Goal: Task Accomplishment & Management: Manage account settings

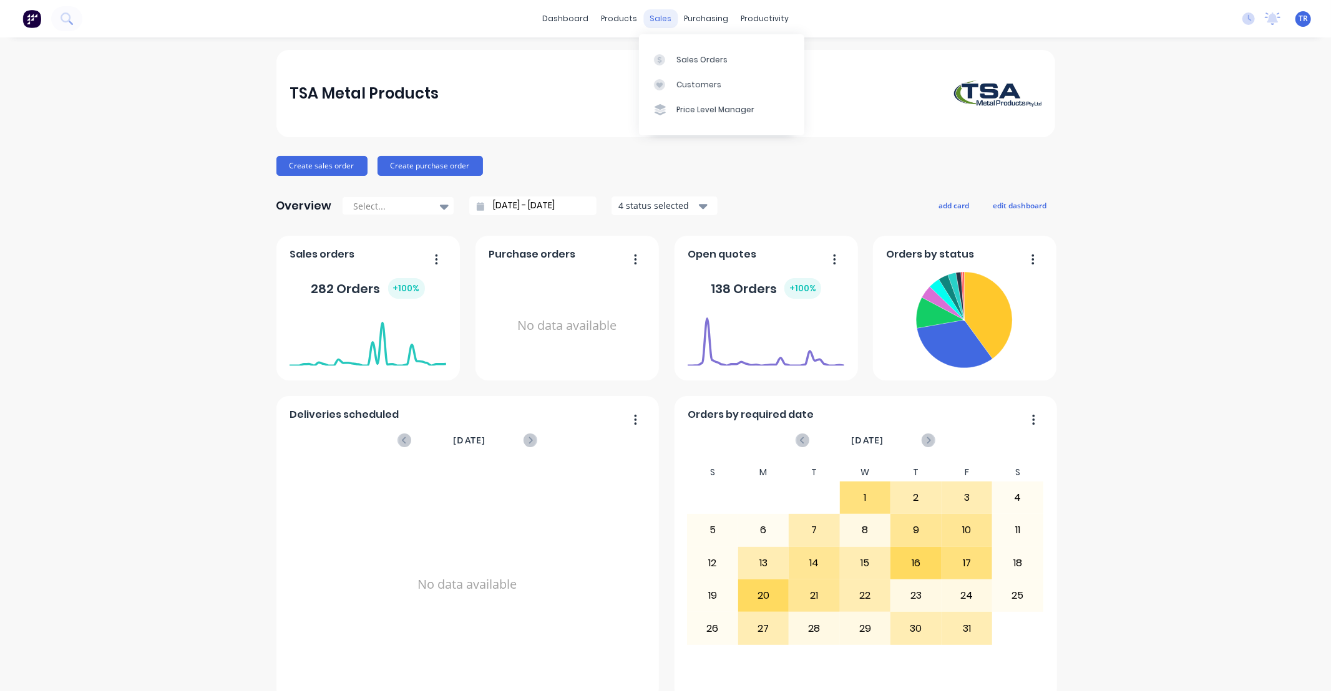
click at [654, 12] on div "sales" at bounding box center [660, 18] width 34 height 19
click at [700, 61] on div "Sales Orders" at bounding box center [701, 59] width 51 height 11
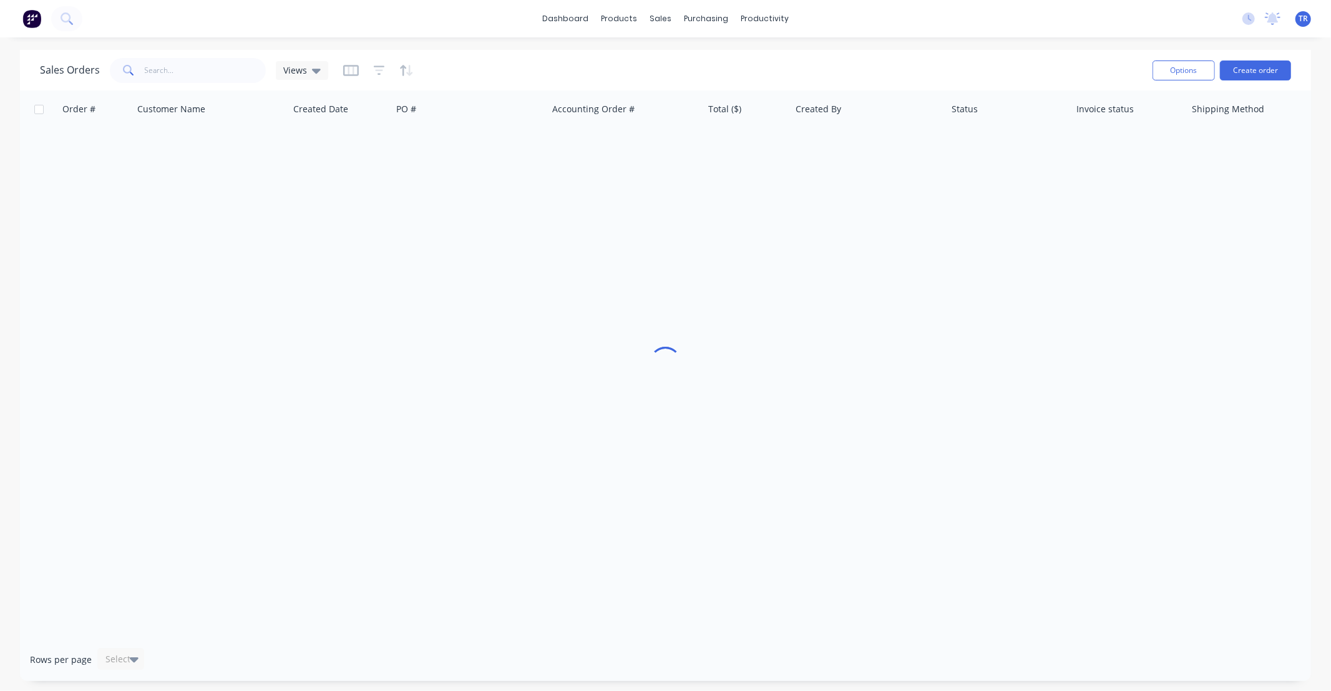
click at [189, 55] on div "Sales Orders Views" at bounding box center [591, 70] width 1103 height 31
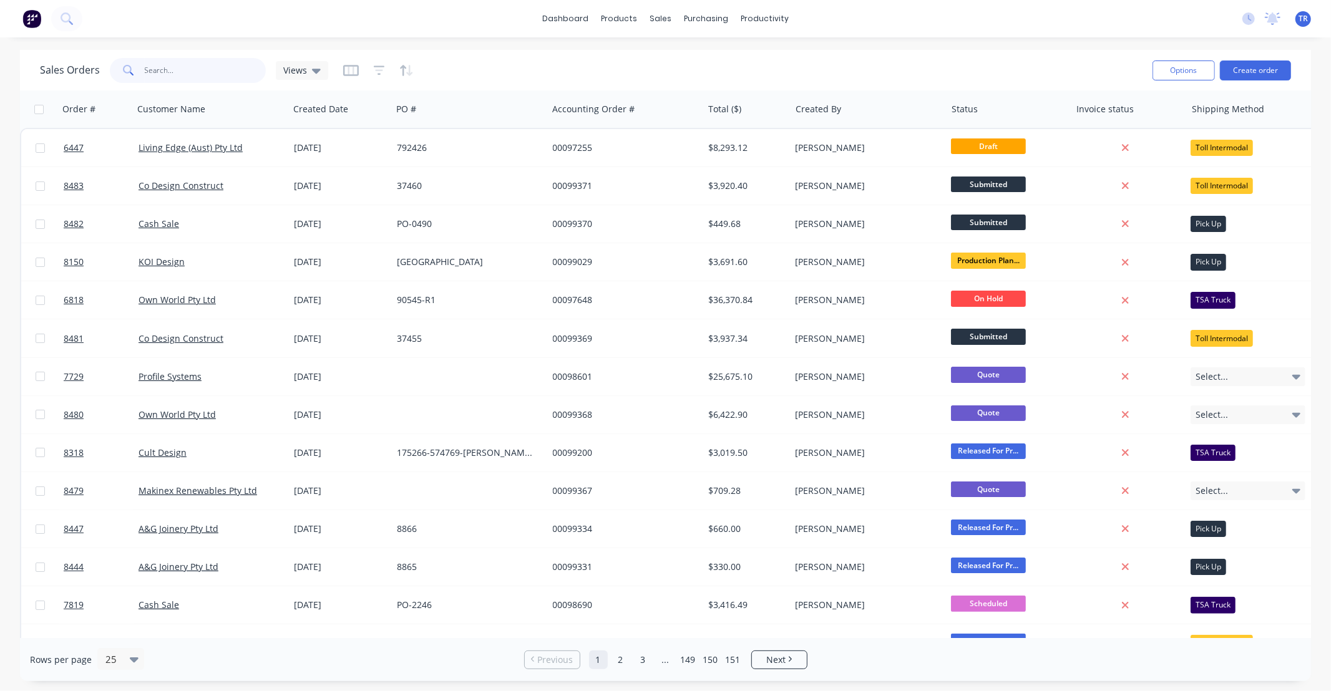
click at [185, 64] on input "text" at bounding box center [206, 70] width 122 height 25
type input "99339"
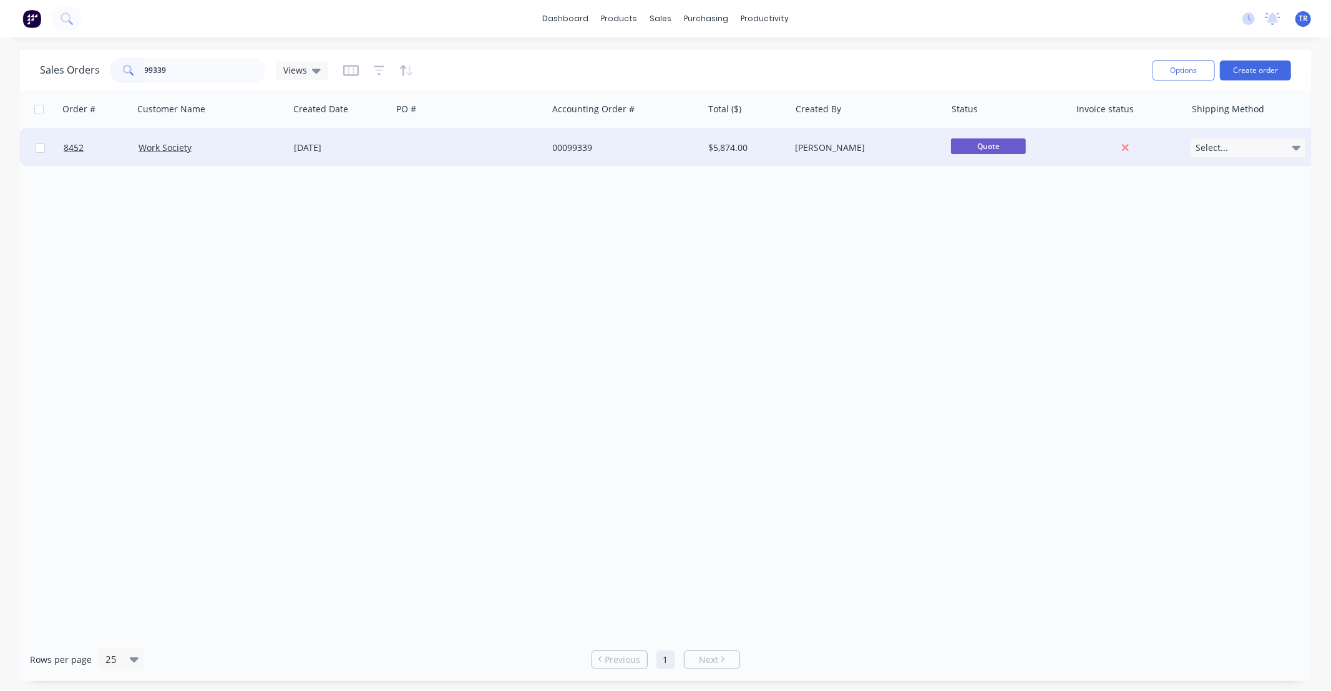
click at [241, 147] on div "Work Society" at bounding box center [208, 148] width 139 height 12
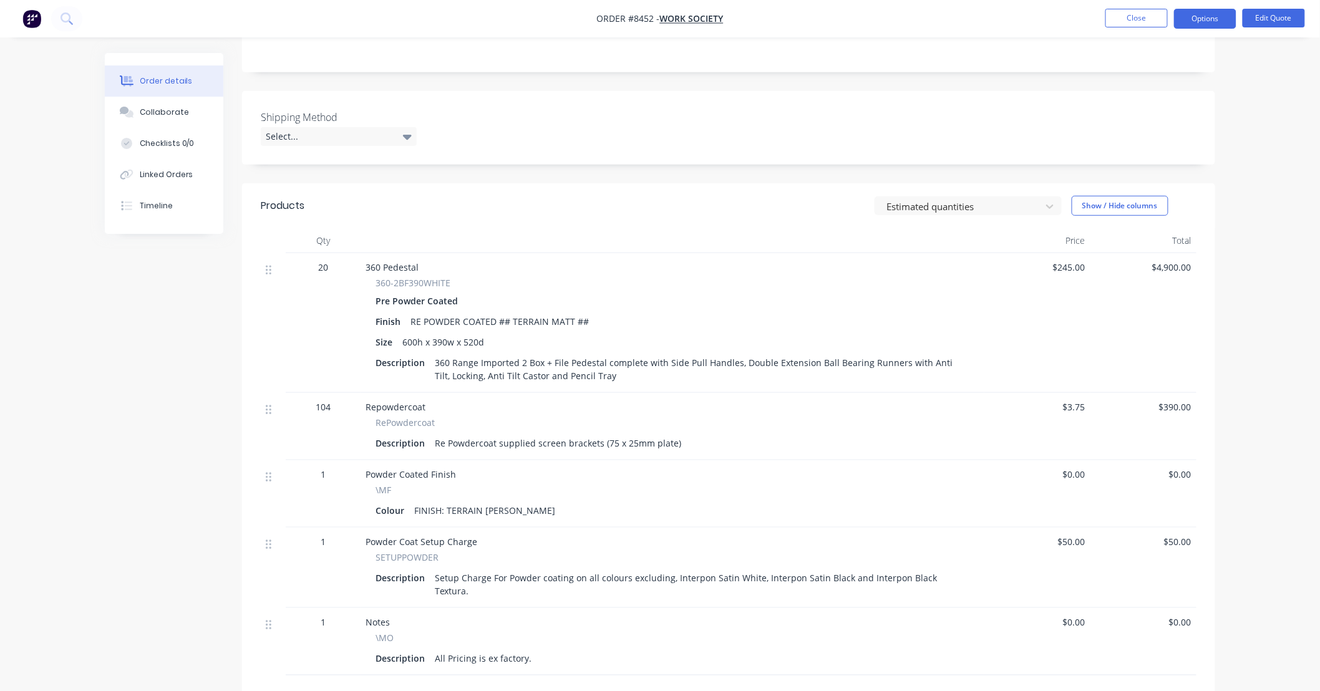
scroll to position [277, 0]
click at [1272, 19] on button "Edit Quote" at bounding box center [1274, 18] width 62 height 19
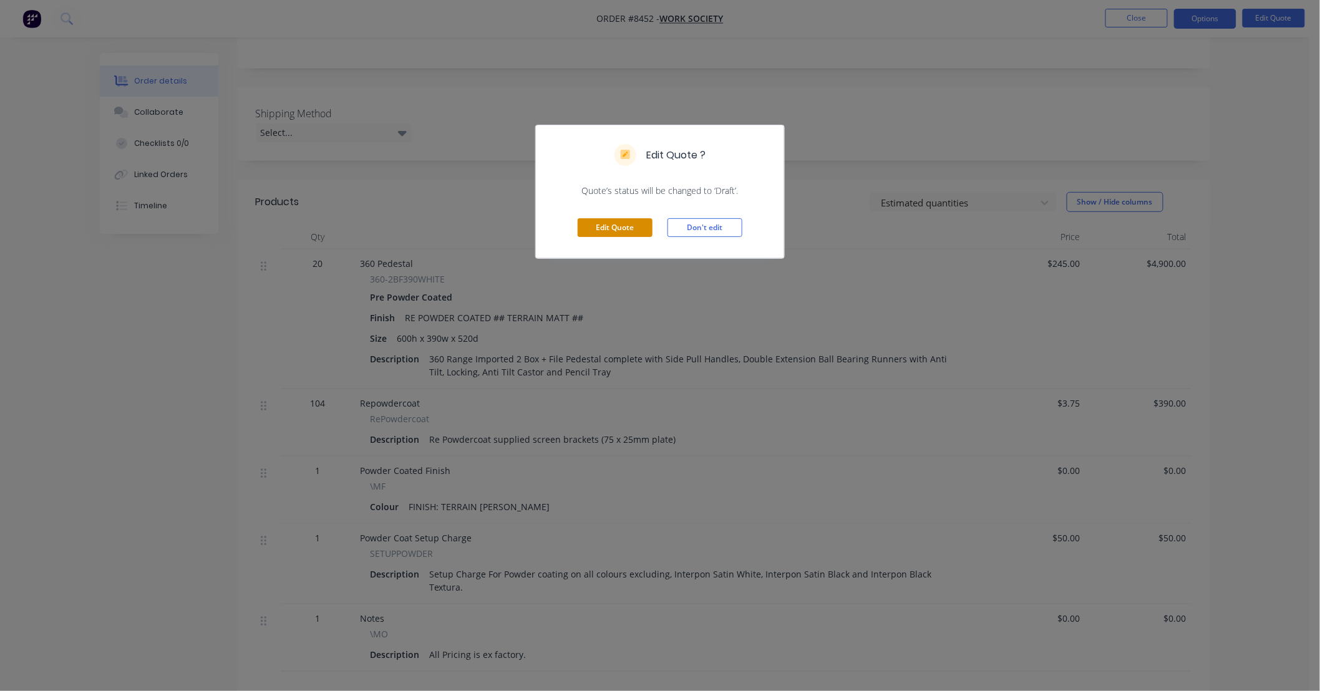
click at [602, 226] on button "Edit Quote" at bounding box center [615, 227] width 75 height 19
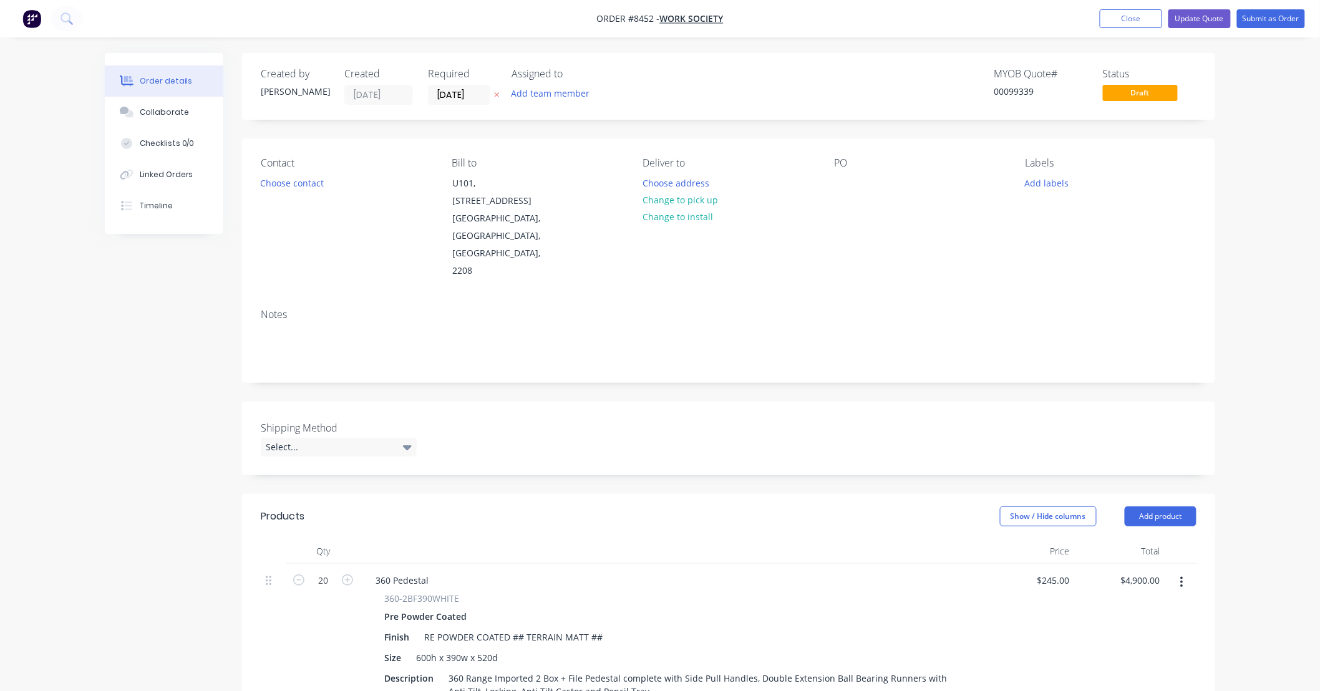
click at [1181, 576] on icon "button" at bounding box center [1182, 583] width 3 height 14
click at [1141, 681] on div "Delete" at bounding box center [1137, 690] width 96 height 18
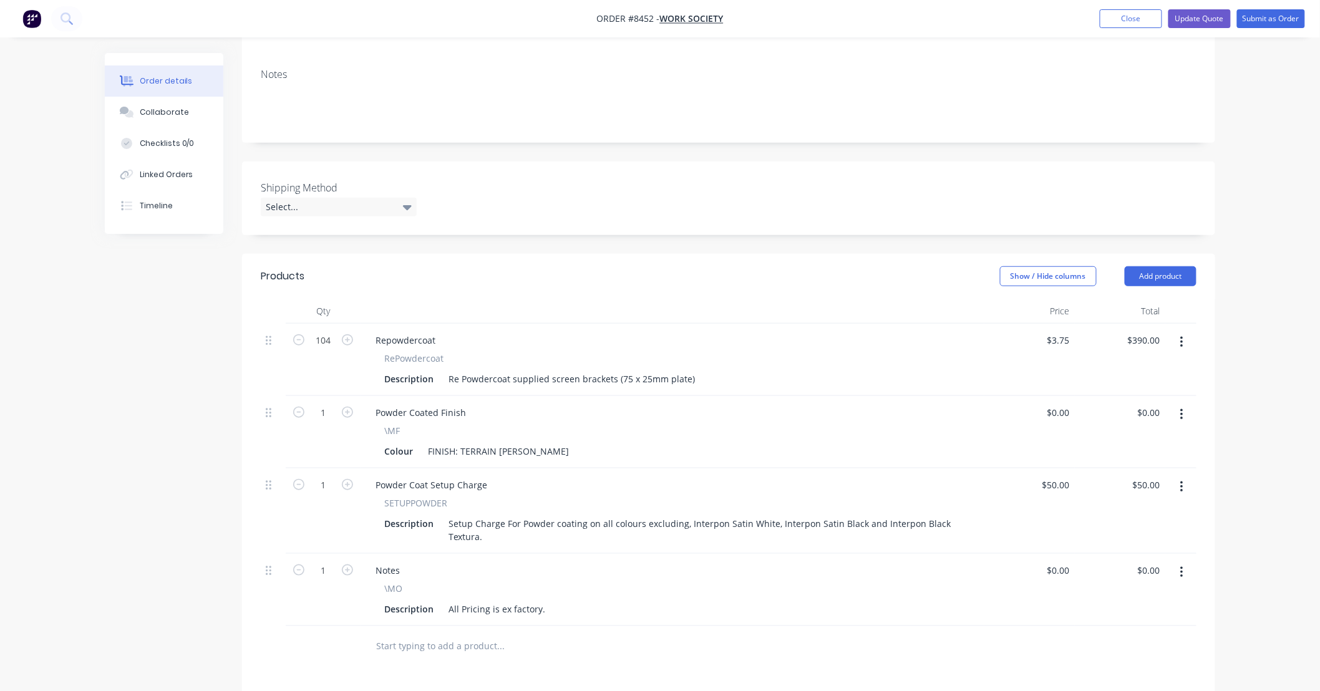
scroll to position [277, 0]
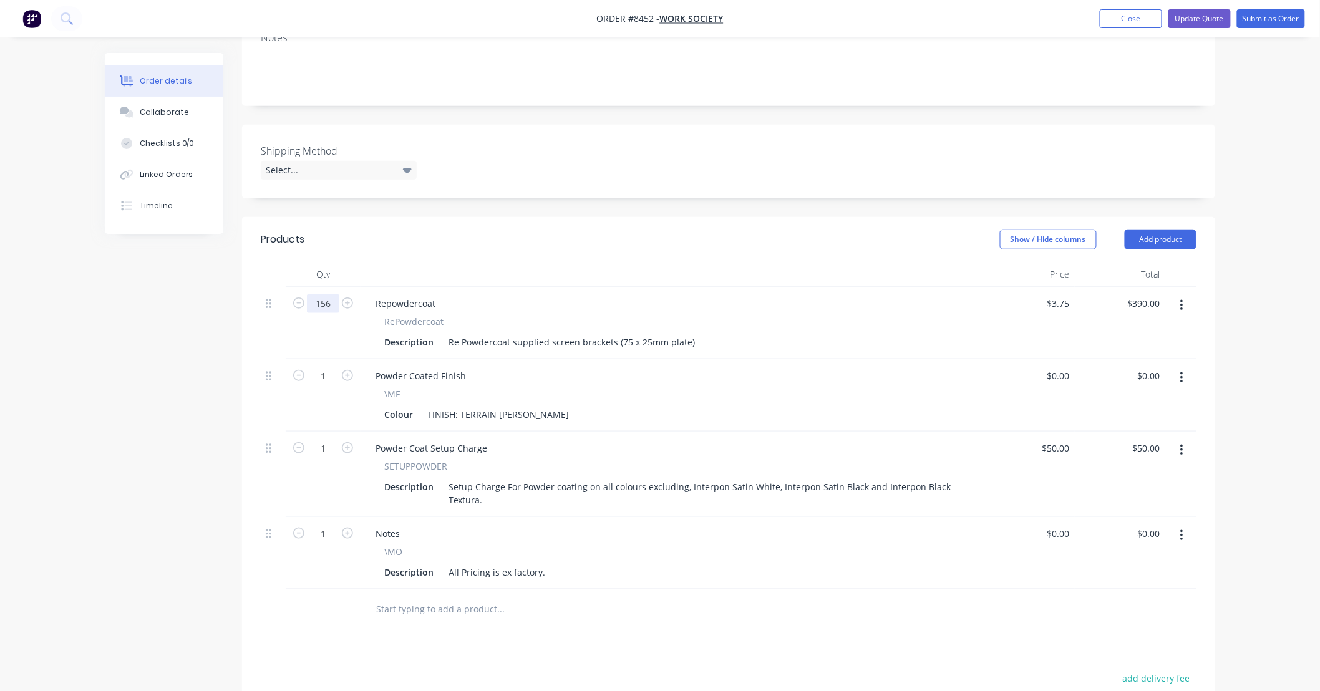
type input "156"
type input "$585.00"
click at [652, 603] on div "Products Show / Hide columns Add product Qty Price Total 156 Repowdercoat RePow…" at bounding box center [728, 559] width 973 height 685
drag, startPoint x: 600, startPoint y: 585, endPoint x: 498, endPoint y: 555, distance: 105.9
click at [599, 585] on div "Products Show / Hide columns Add product Qty Price Total 156 Repowdercoat RePow…" at bounding box center [728, 559] width 973 height 685
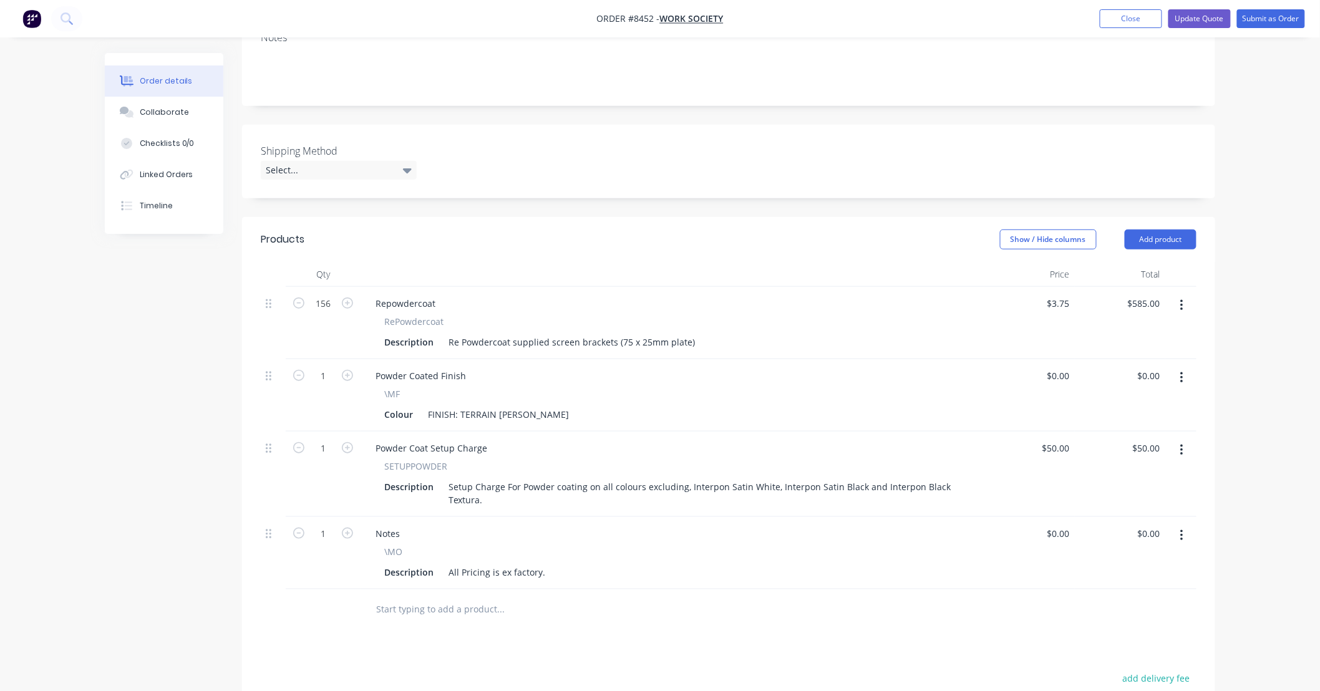
drag, startPoint x: 565, startPoint y: 575, endPoint x: 591, endPoint y: 578, distance: 25.9
click at [566, 590] on div at bounding box center [585, 610] width 449 height 41
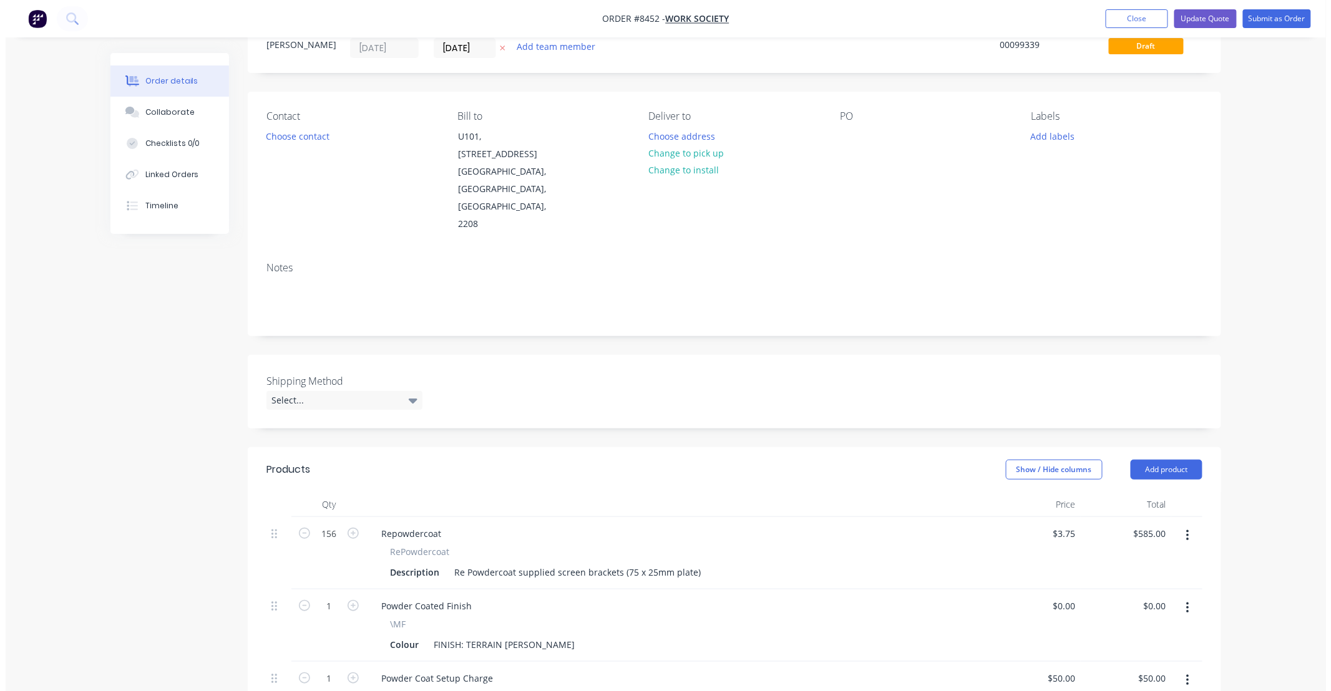
scroll to position [0, 0]
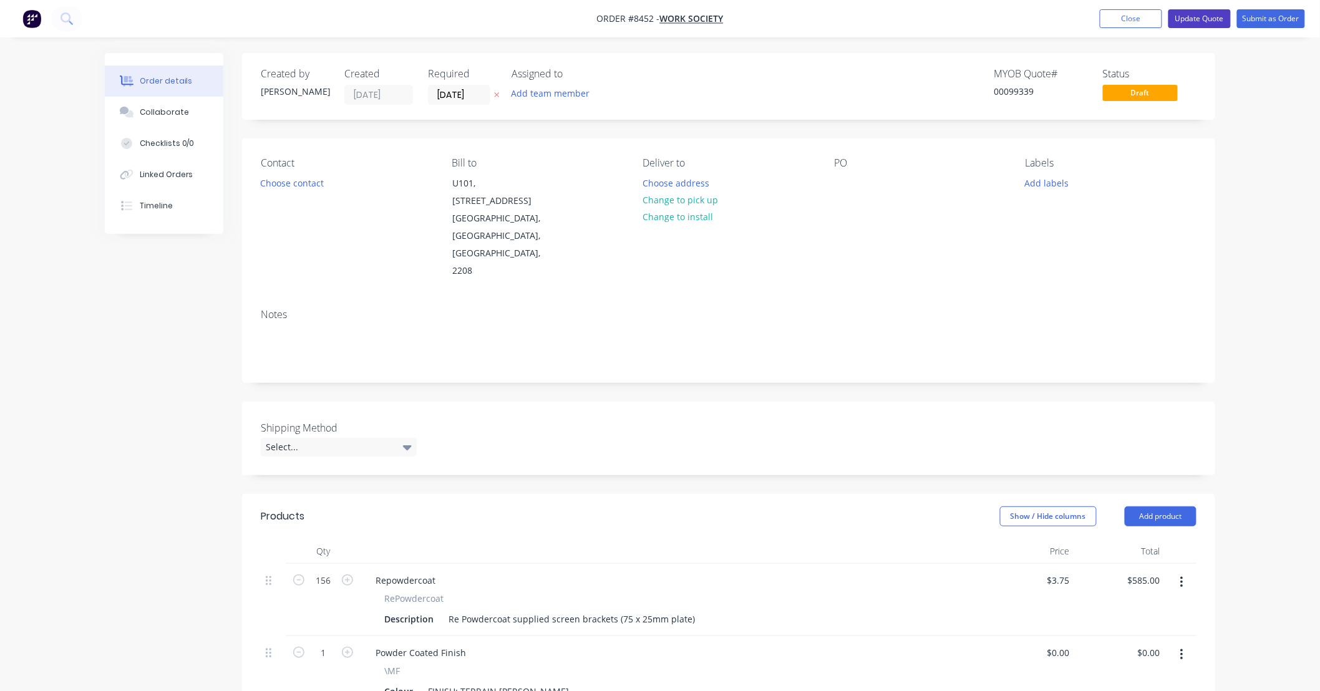
click at [1208, 16] on button "Update Quote" at bounding box center [1200, 18] width 62 height 19
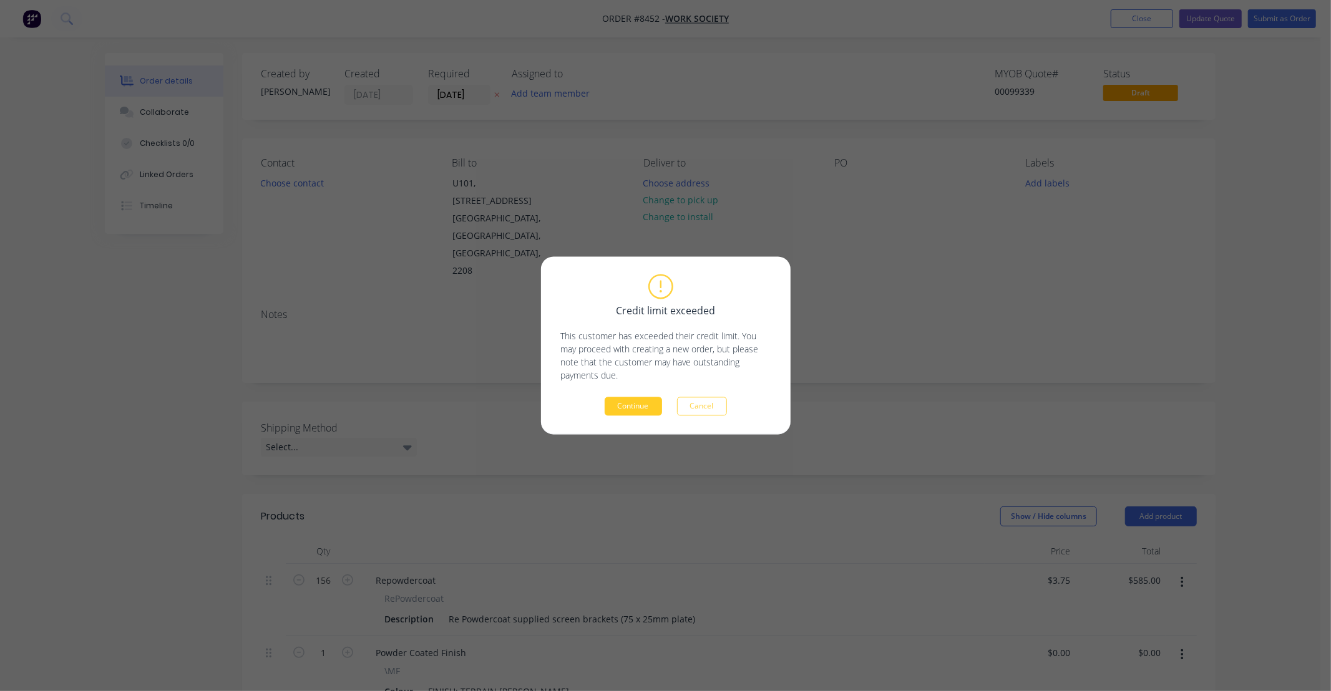
click at [631, 406] on button "Continue" at bounding box center [633, 406] width 57 height 19
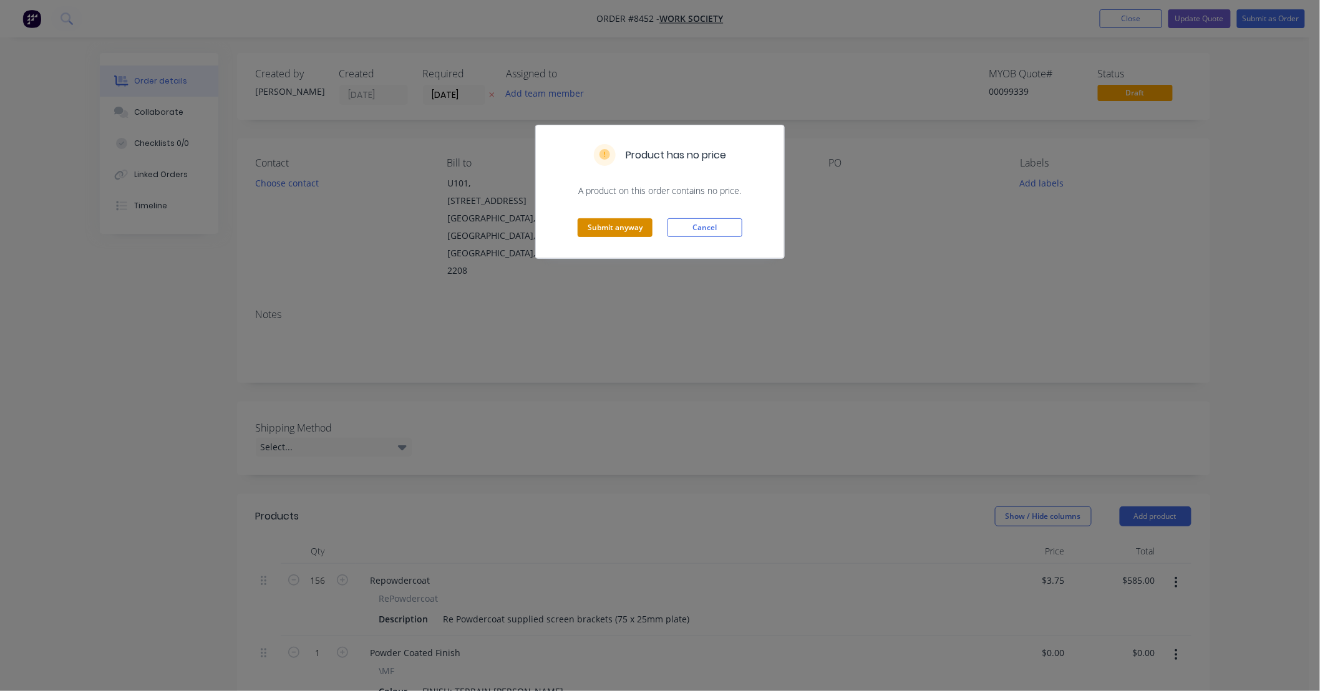
click at [618, 226] on button "Submit anyway" at bounding box center [615, 227] width 75 height 19
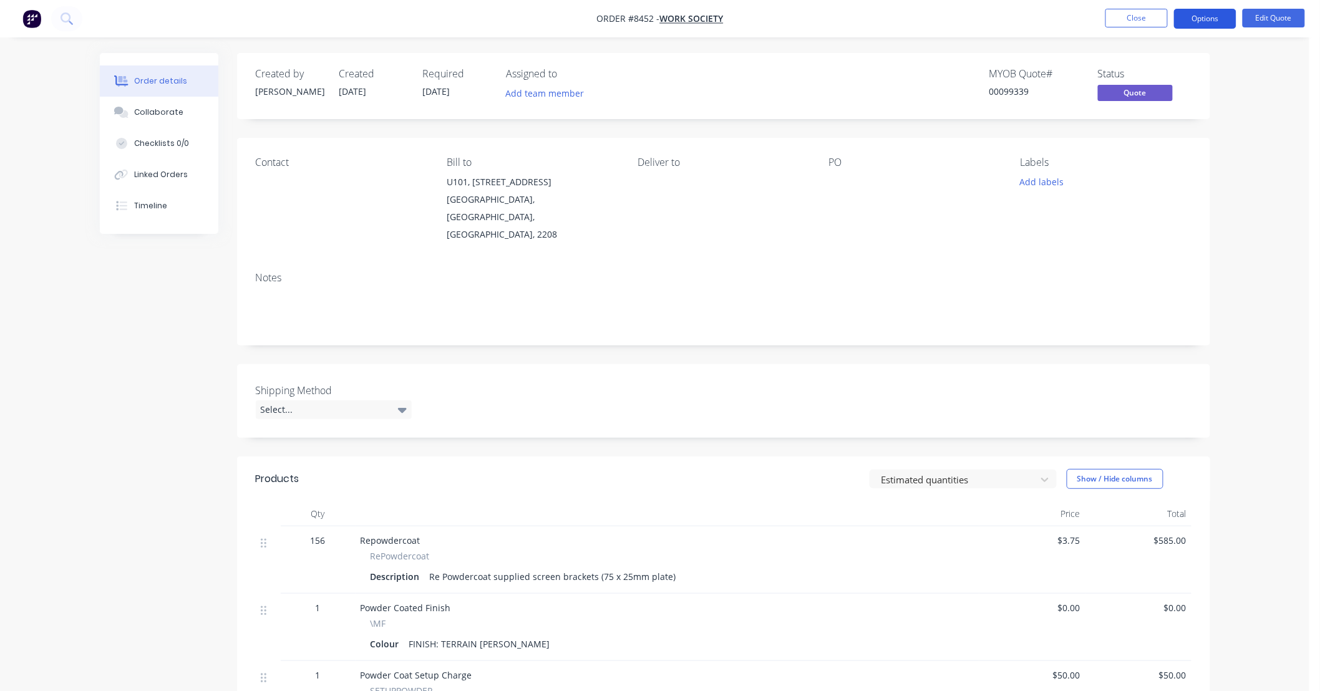
click at [1208, 19] on button "Options" at bounding box center [1205, 19] width 62 height 20
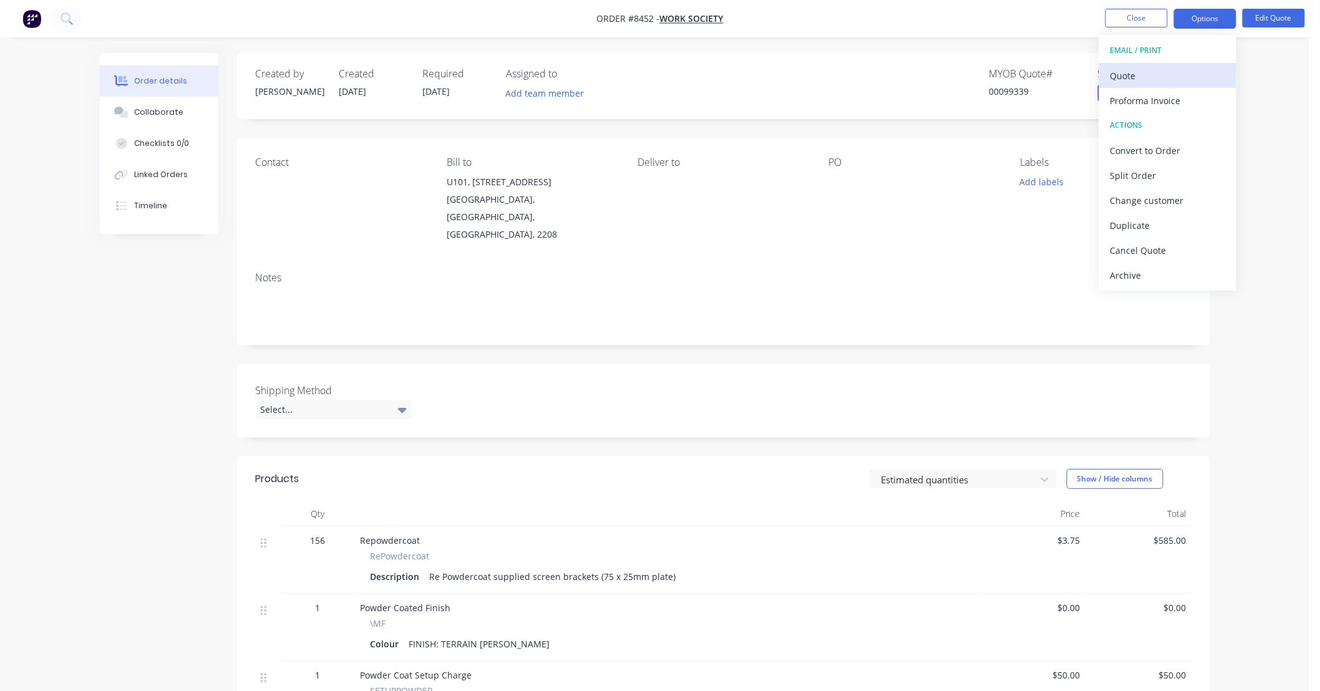
click at [1205, 70] on div "Quote" at bounding box center [1168, 76] width 115 height 18
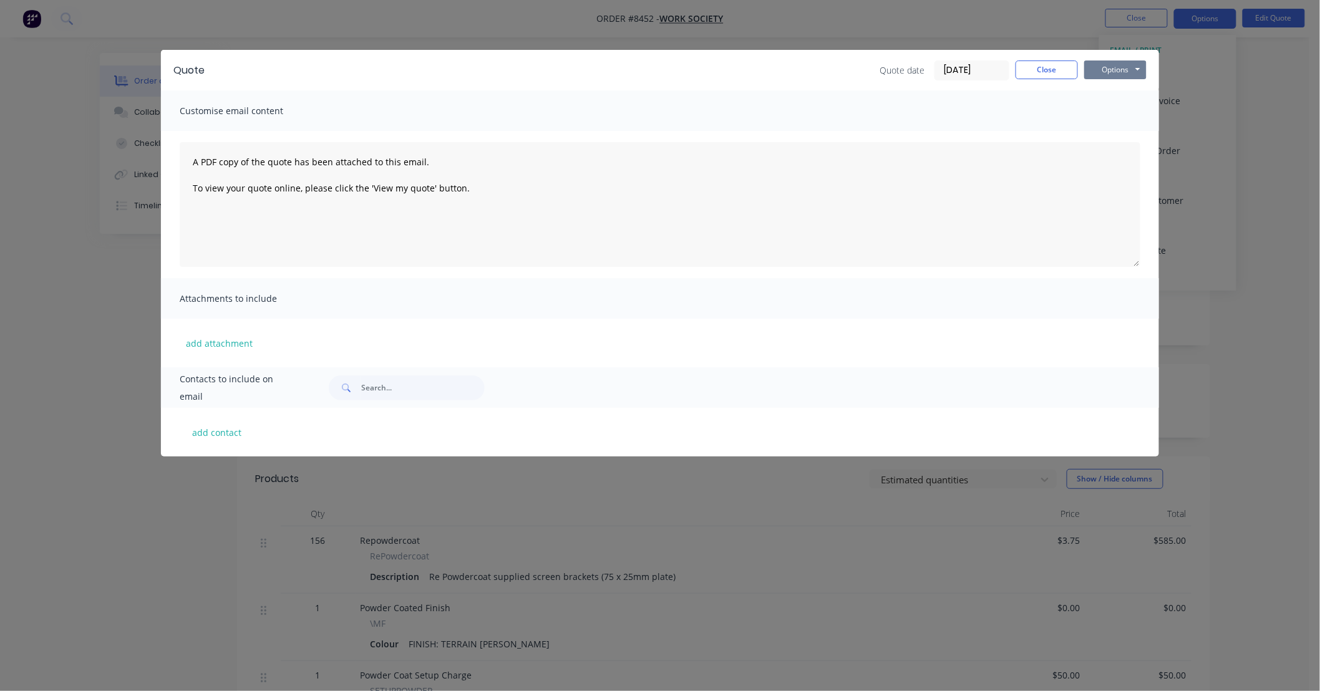
click at [1128, 76] on button "Options" at bounding box center [1115, 70] width 62 height 19
click at [1139, 88] on button "Preview" at bounding box center [1124, 92] width 80 height 21
click at [1058, 72] on button "Close" at bounding box center [1047, 70] width 62 height 19
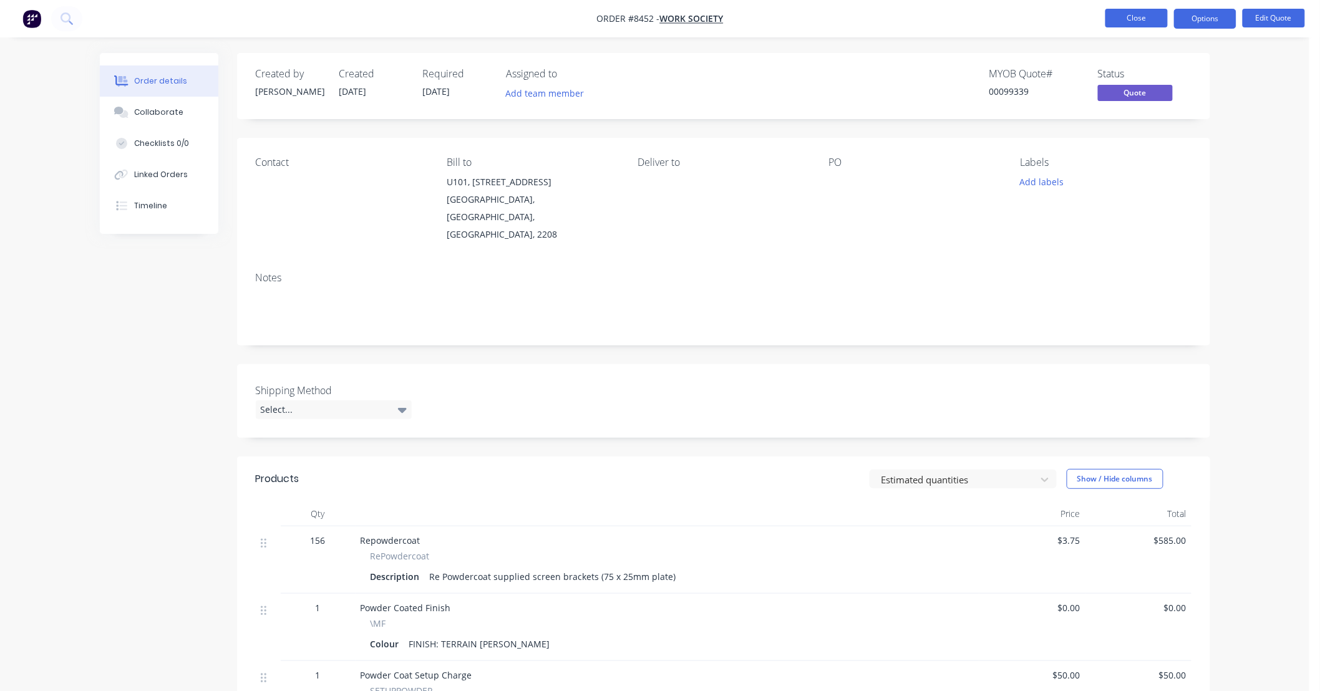
click at [1138, 13] on button "Close" at bounding box center [1137, 18] width 62 height 19
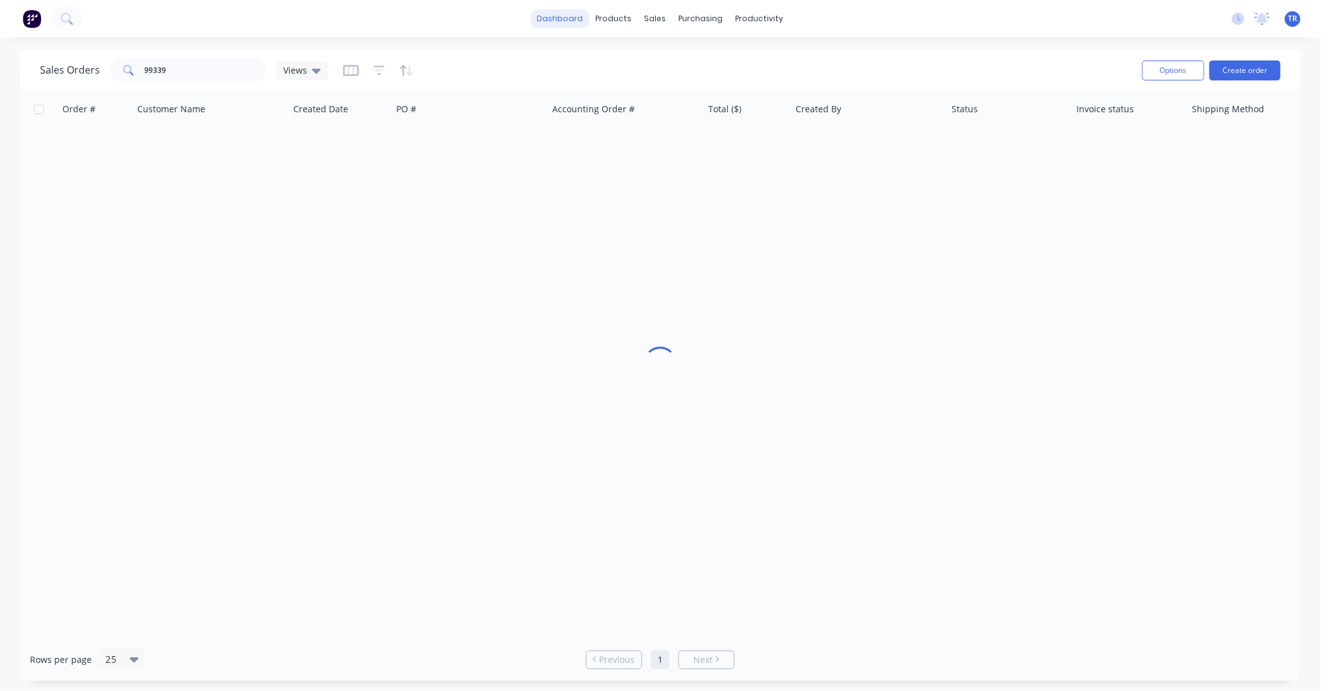
click at [550, 19] on link "dashboard" at bounding box center [560, 18] width 59 height 19
